Goal: Transaction & Acquisition: Purchase product/service

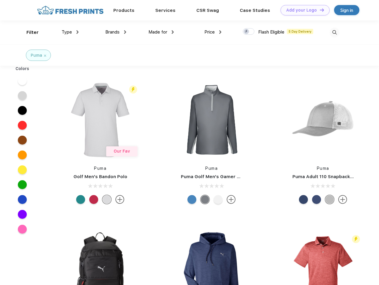
click at [303, 10] on link "Add your Logo Design Tool" at bounding box center [304, 10] width 49 height 10
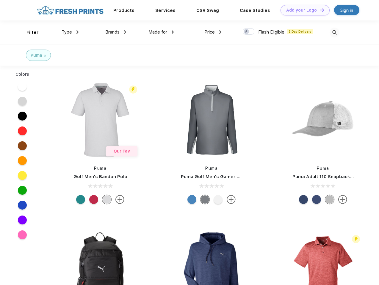
click at [0, 0] on div "Design Tool" at bounding box center [0, 0] width 0 height 0
click at [319, 10] on link "Add your Logo Design Tool" at bounding box center [304, 10] width 49 height 10
click at [29, 32] on div "Filter" at bounding box center [32, 32] width 12 height 7
click at [70, 32] on span "Type" at bounding box center [67, 31] width 10 height 5
click at [116, 32] on span "Brands" at bounding box center [112, 31] width 14 height 5
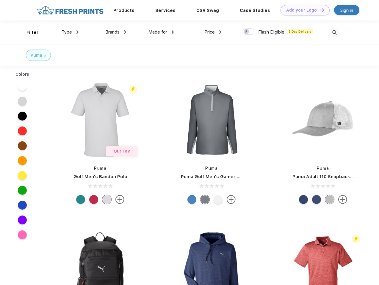
click at [161, 32] on span "Made for" at bounding box center [157, 31] width 19 height 5
click at [213, 32] on span "Price" at bounding box center [209, 31] width 10 height 5
click at [248, 32] on div at bounding box center [249, 31] width 12 height 7
click at [246, 32] on input "checkbox" at bounding box center [245, 30] width 4 height 4
click at [334, 32] on img at bounding box center [334, 33] width 10 height 10
